Goal: Information Seeking & Learning: Check status

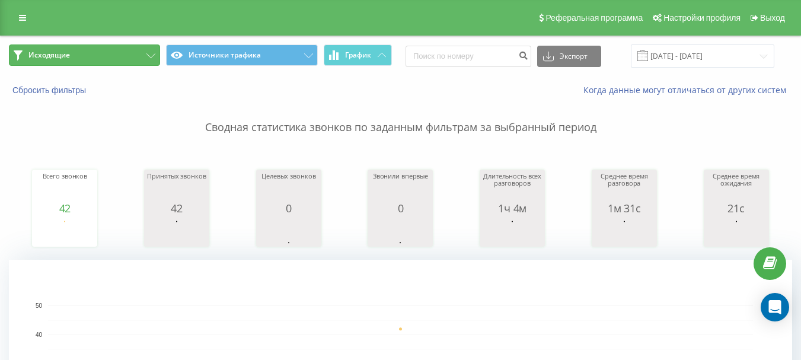
click at [153, 51] on button "Исходящие" at bounding box center [84, 54] width 151 height 21
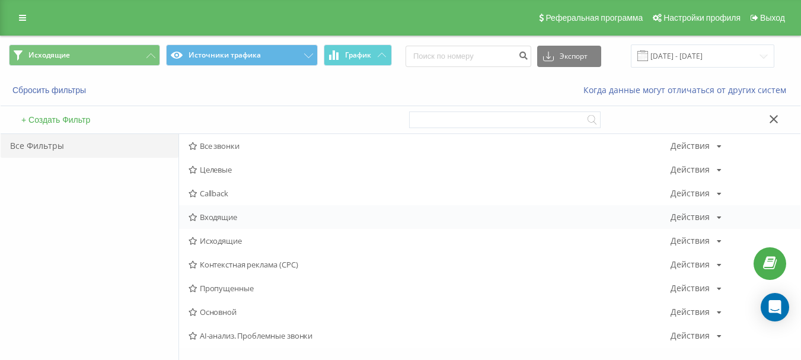
click at [233, 216] on span "Входящие" at bounding box center [430, 217] width 482 height 8
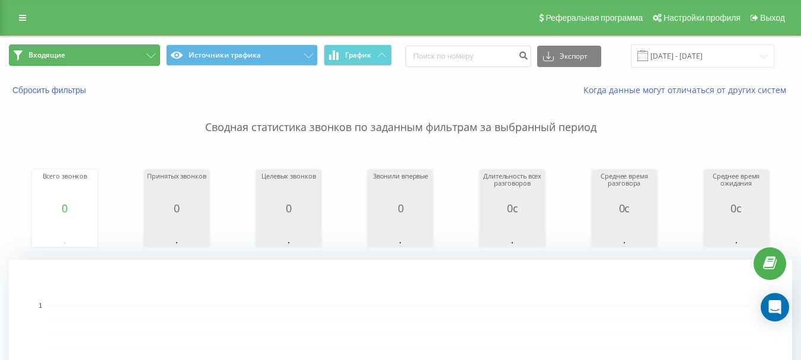
click at [146, 60] on button "Входящие" at bounding box center [84, 54] width 151 height 21
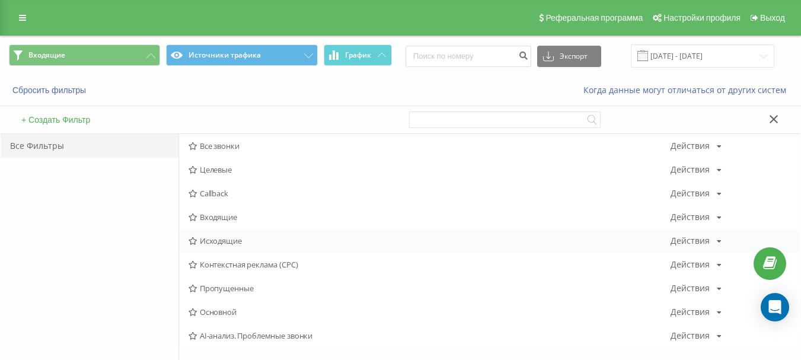
click at [242, 242] on span "Исходящие" at bounding box center [430, 241] width 482 height 8
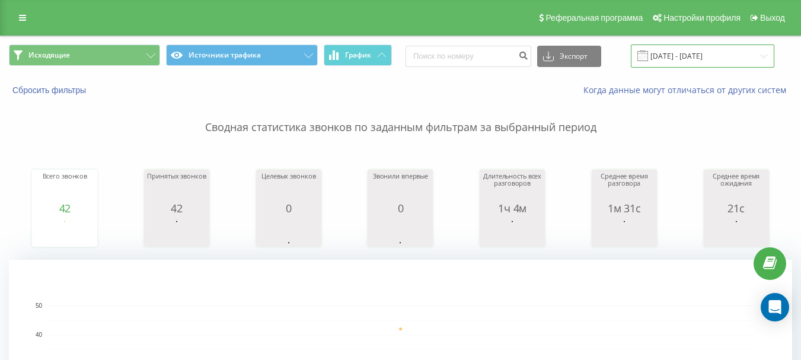
click at [764, 60] on input "[DATE] - [DATE]" at bounding box center [703, 55] width 144 height 23
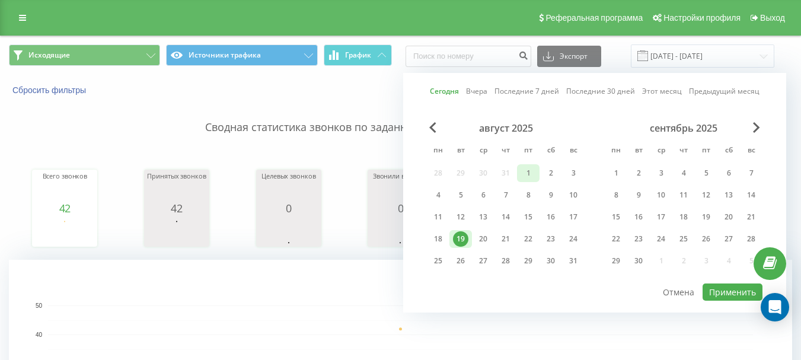
click at [527, 177] on div "1" at bounding box center [528, 172] width 15 height 15
click at [534, 238] on div "22" at bounding box center [528, 238] width 15 height 15
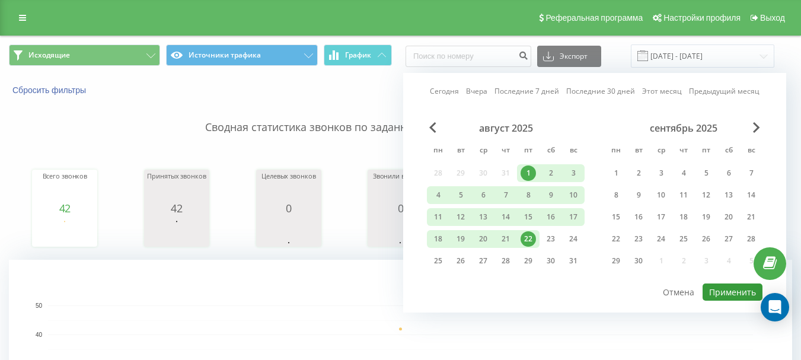
click at [732, 291] on button "Применить" at bounding box center [733, 292] width 60 height 17
type input "01.08.2025 - 22.08.2025"
